Goal: Book appointment/travel/reservation

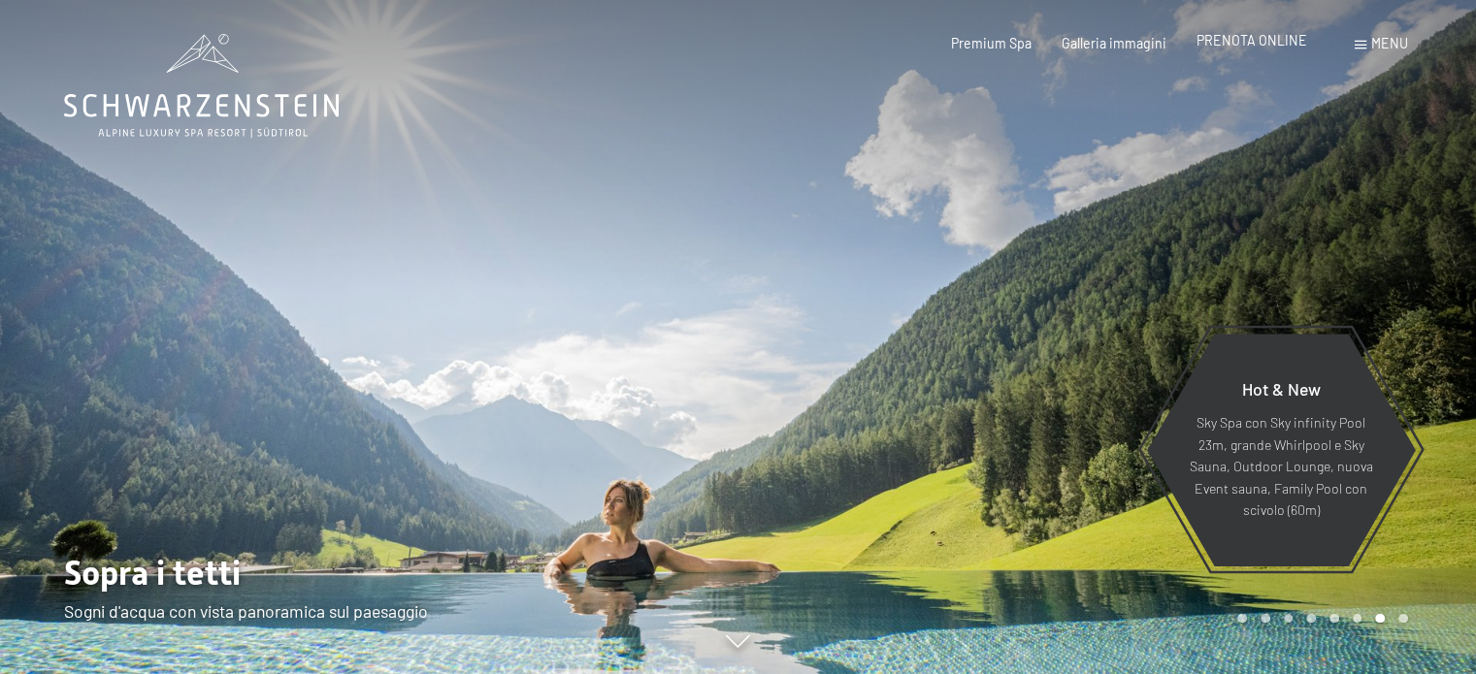
click at [1281, 43] on span "PRENOTA ONLINE" at bounding box center [1252, 40] width 111 height 16
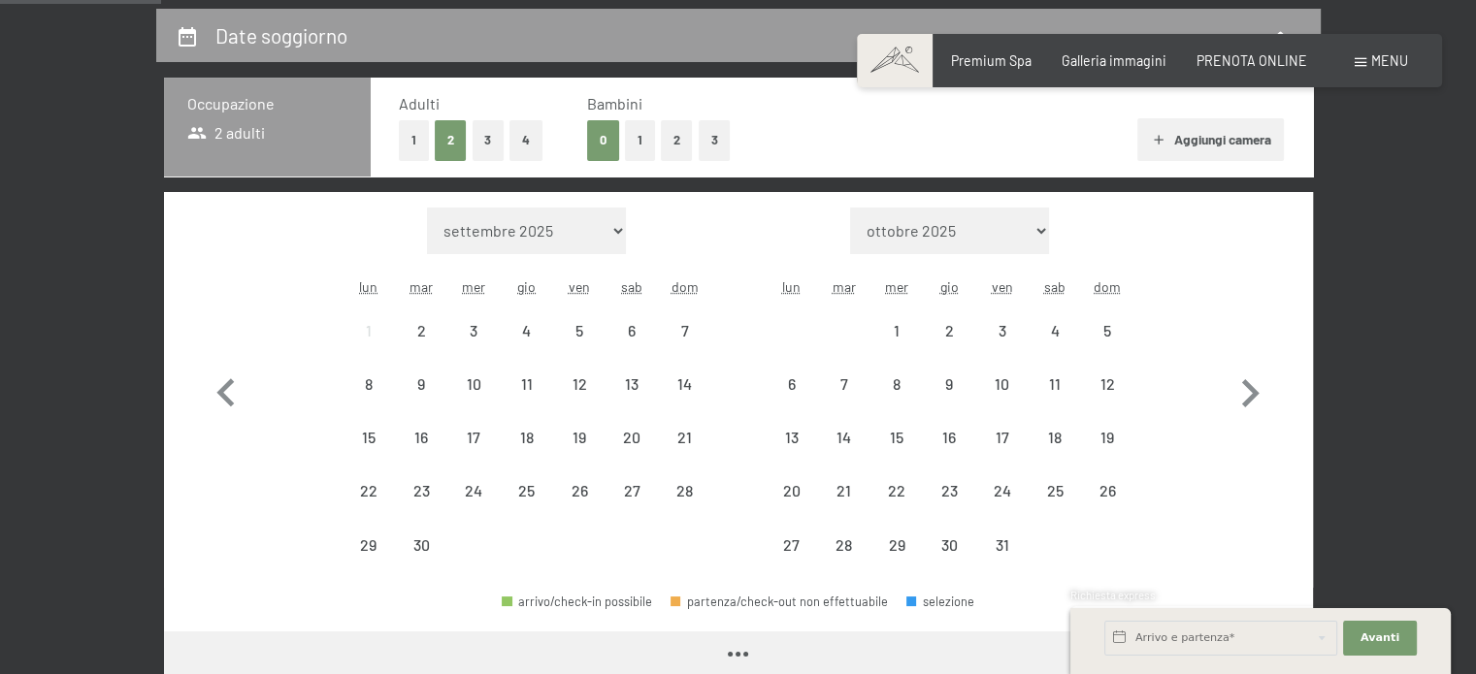
scroll to position [388, 0]
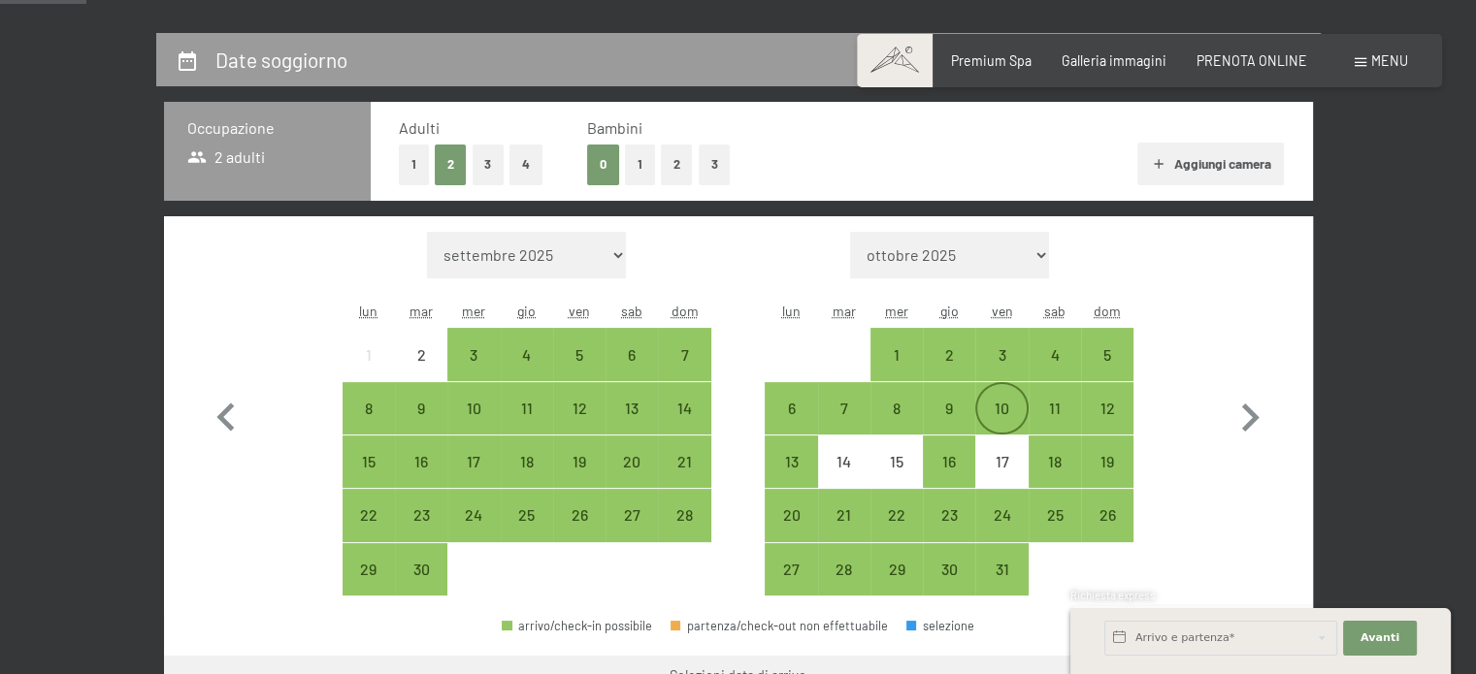
drag, startPoint x: 1011, startPoint y: 342, endPoint x: 1015, endPoint y: 421, distance: 79.7
click at [1011, 342] on div "3" at bounding box center [1001, 354] width 49 height 49
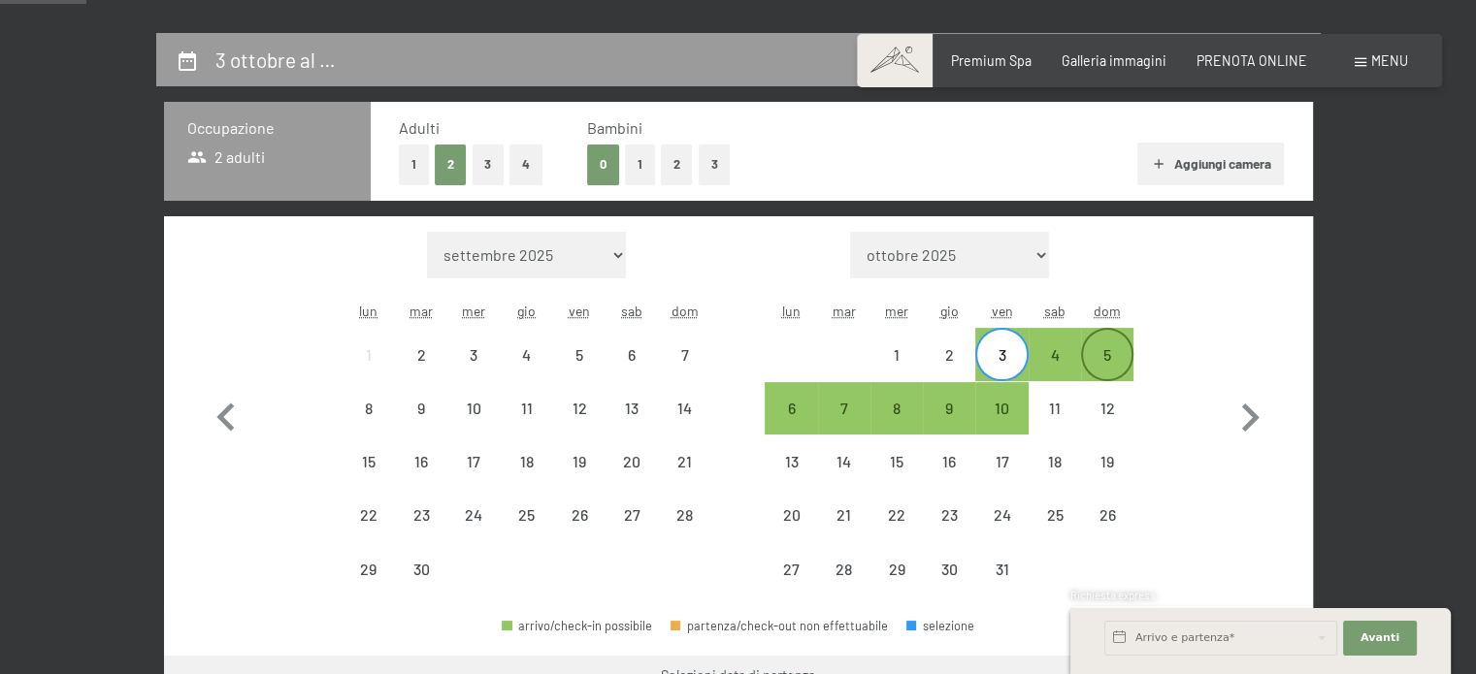
click at [1105, 352] on div "5" at bounding box center [1107, 371] width 49 height 49
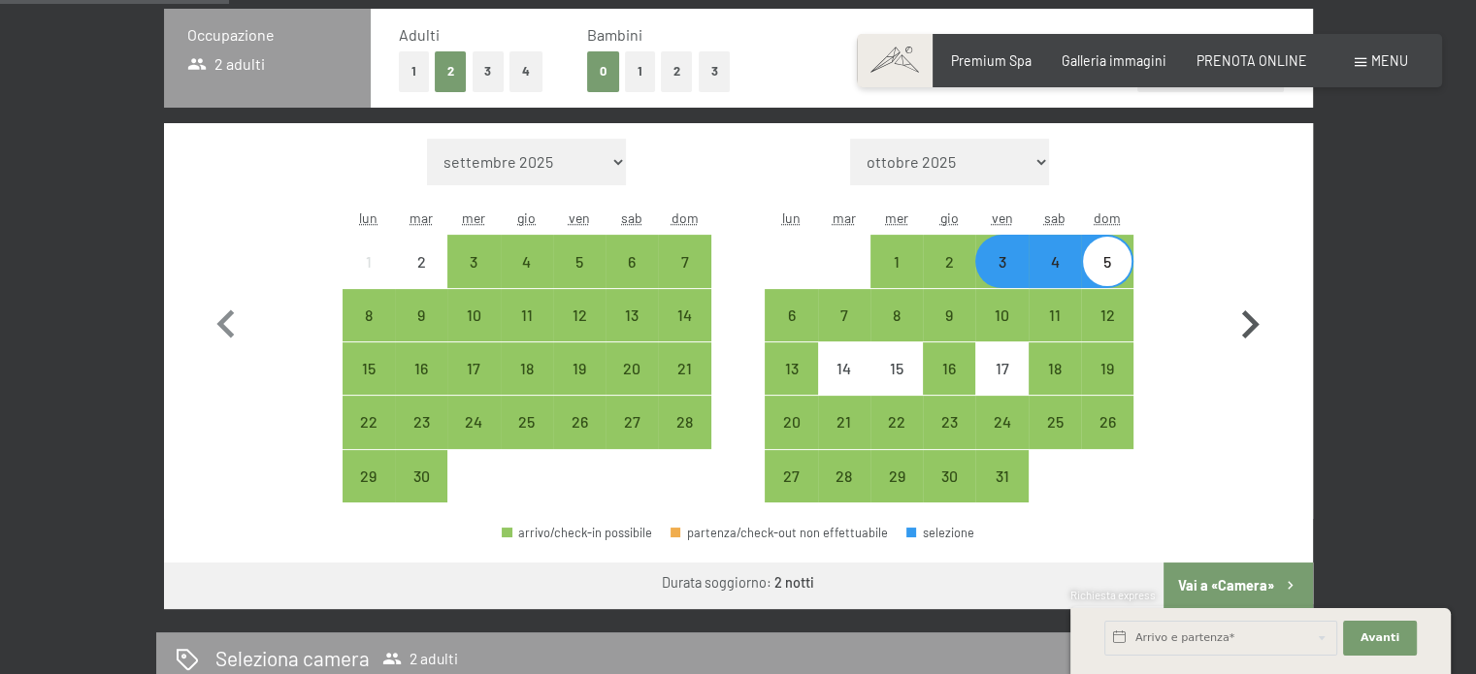
scroll to position [582, 0]
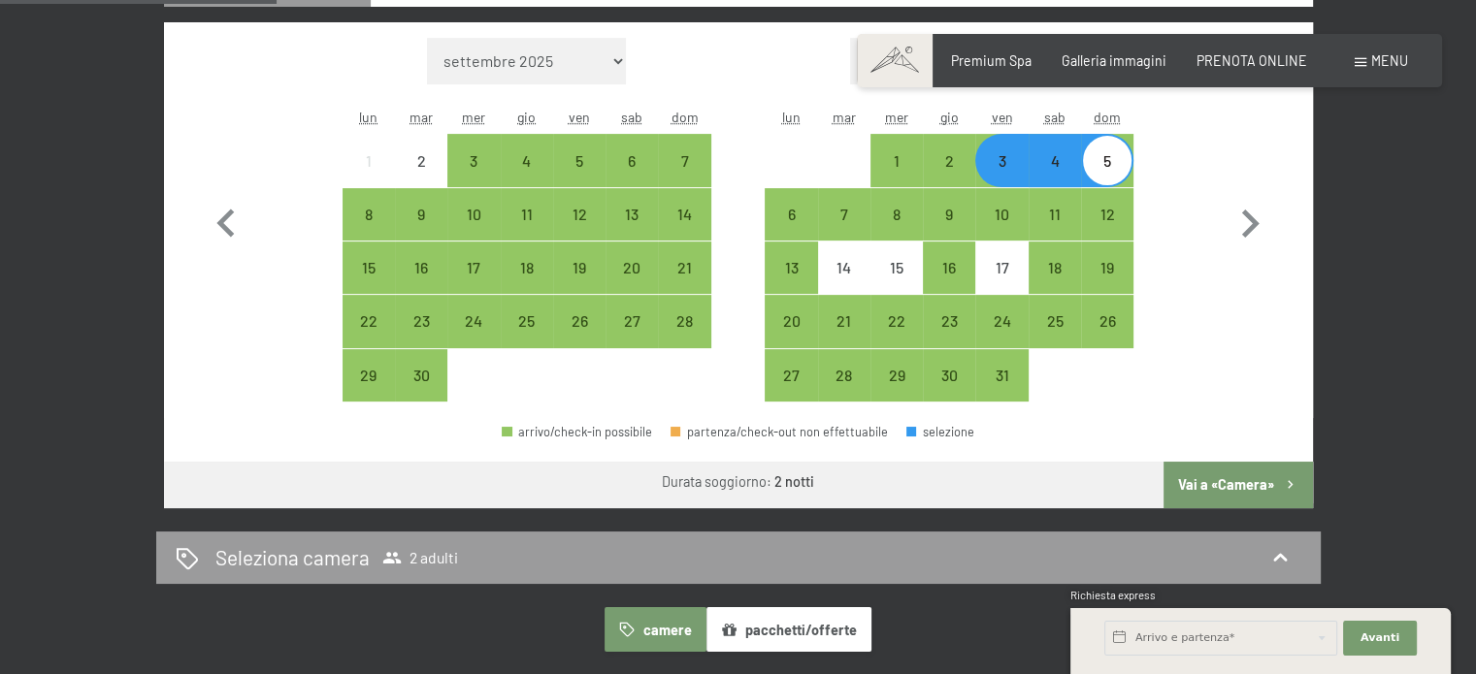
click at [1251, 476] on button "Vai a «Camera»" at bounding box center [1238, 485] width 148 height 47
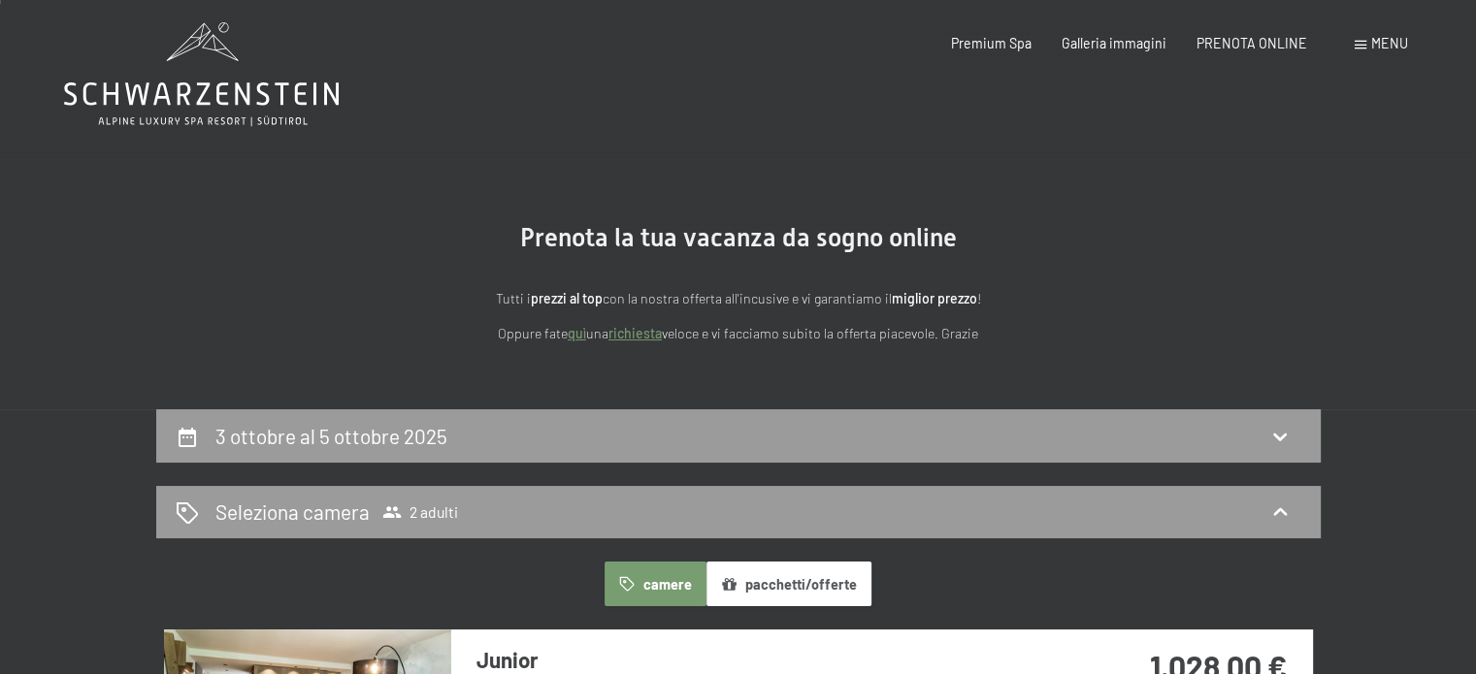
scroll to position [0, 0]
